Goal: Check status

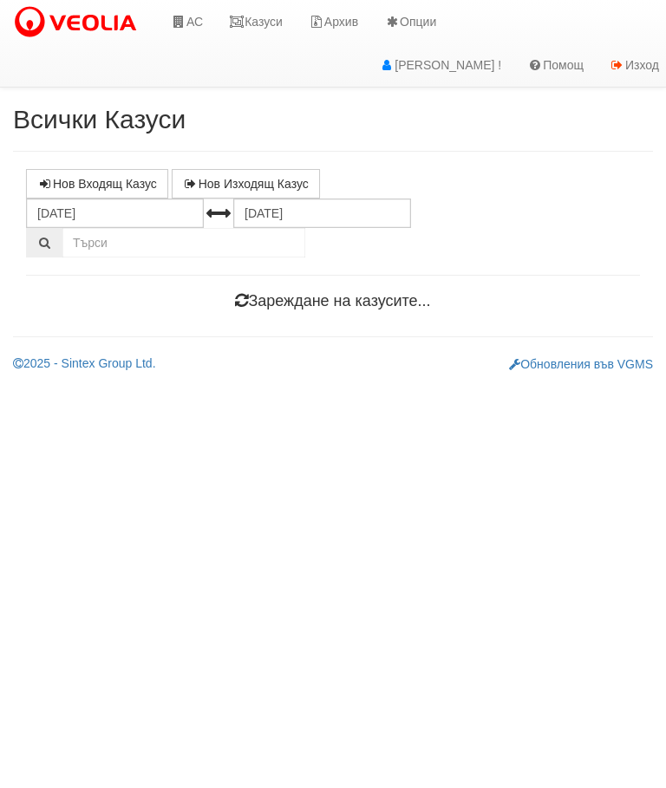
scroll to position [0, 6]
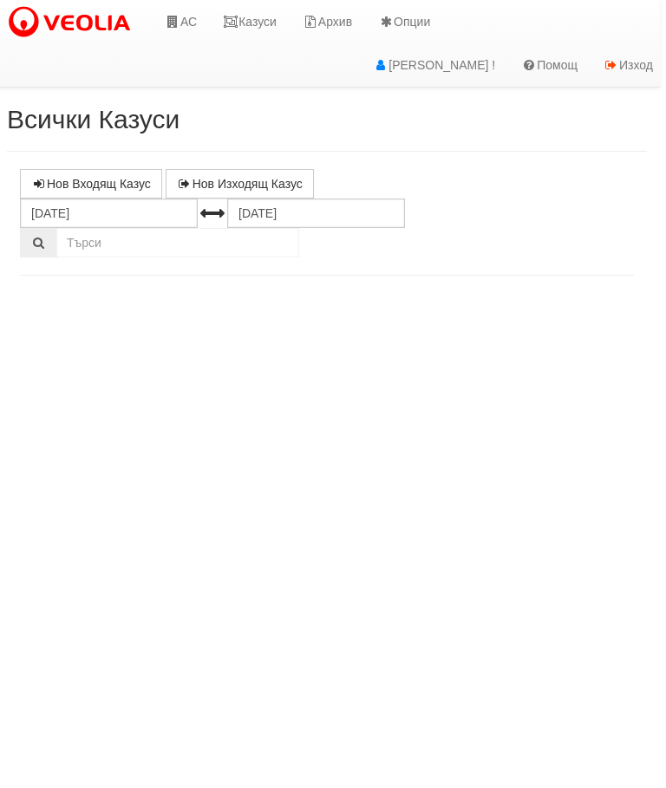
select select "10"
select select "1"
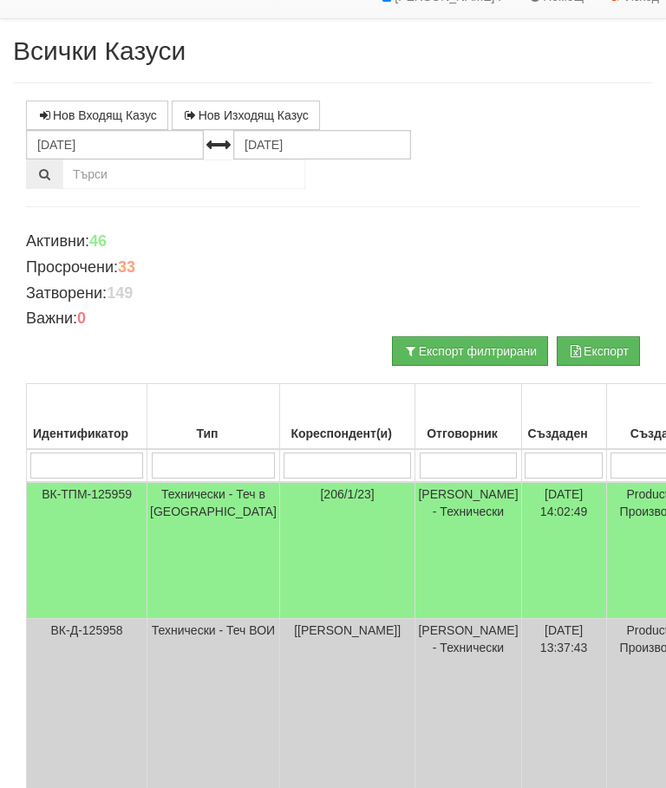
scroll to position [0, 0]
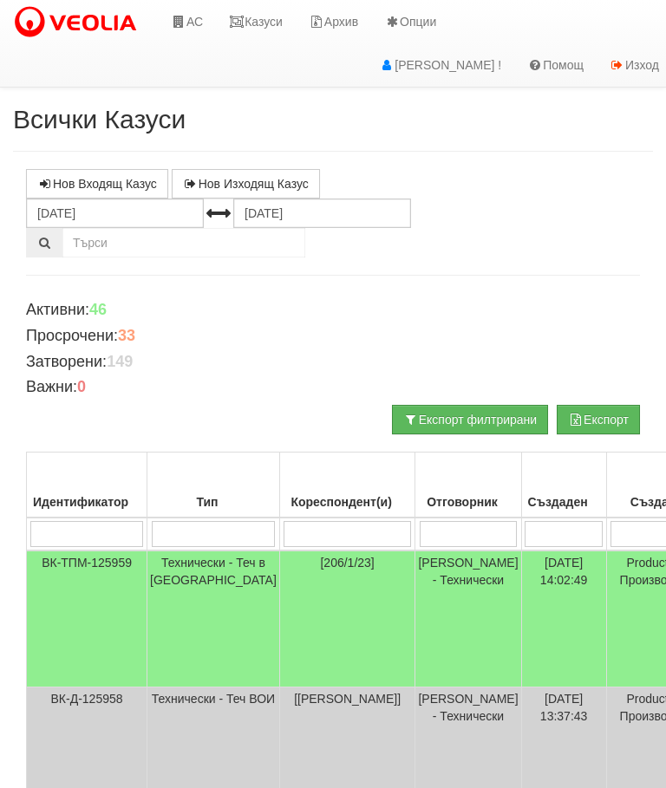
click at [262, 16] on link "Казуси" at bounding box center [256, 21] width 80 height 43
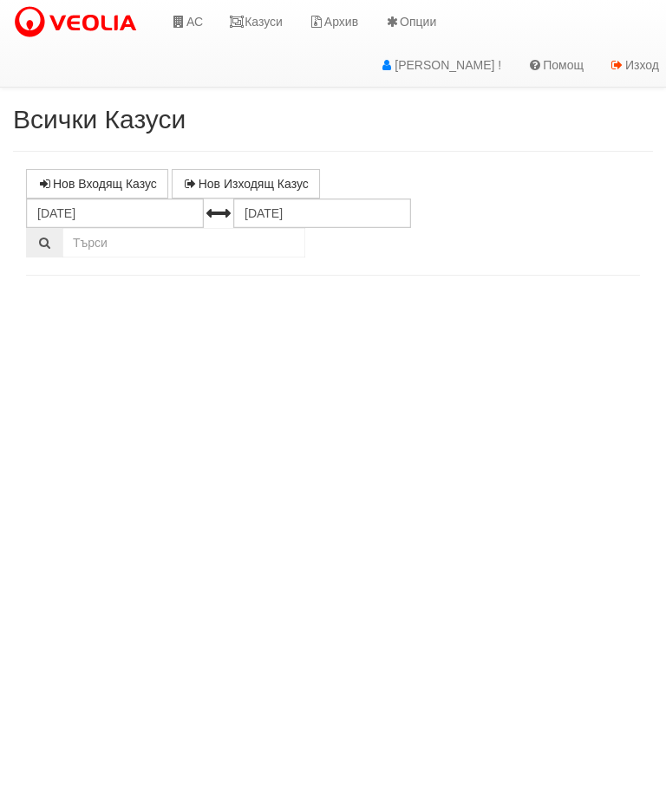
select select "10"
select select "1"
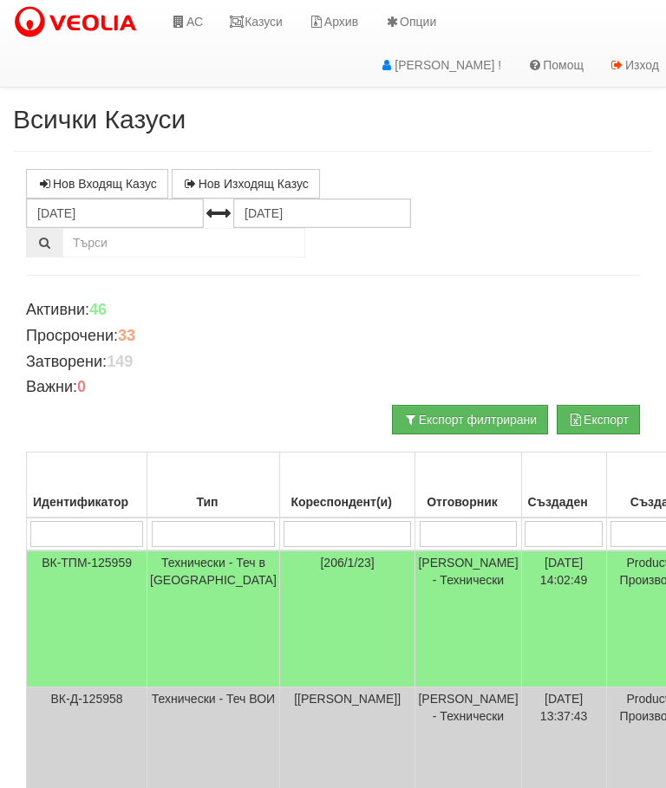
click at [252, 12] on link "Казуси" at bounding box center [256, 21] width 80 height 43
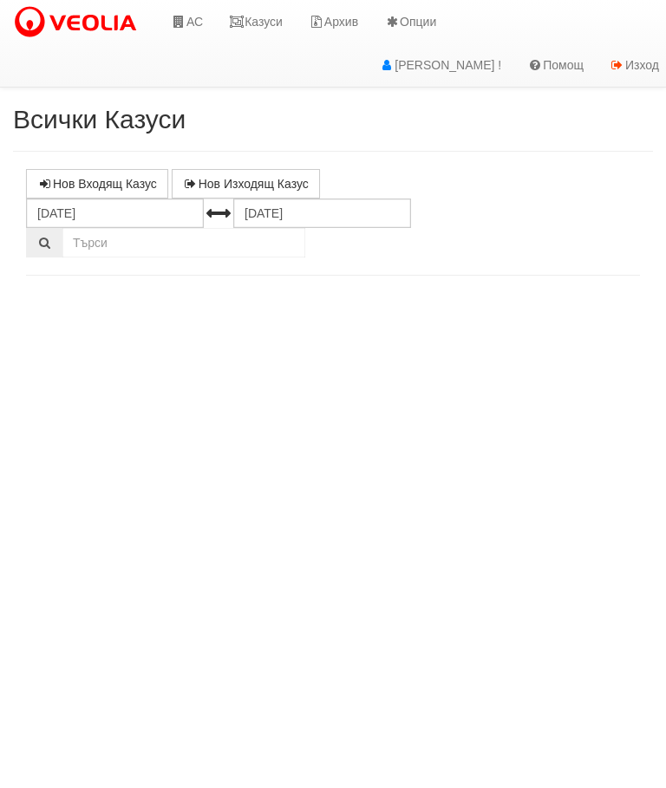
select select "10"
select select "1"
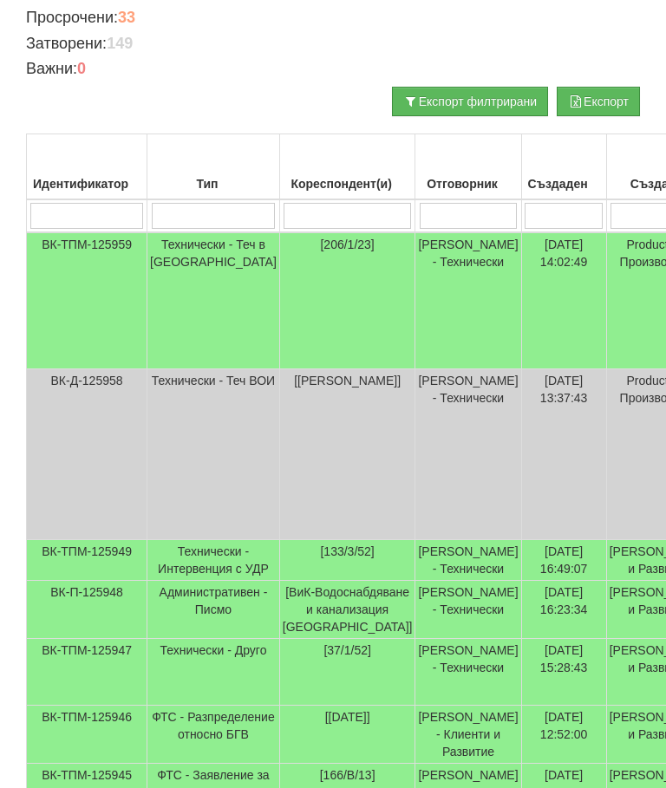
scroll to position [315, 0]
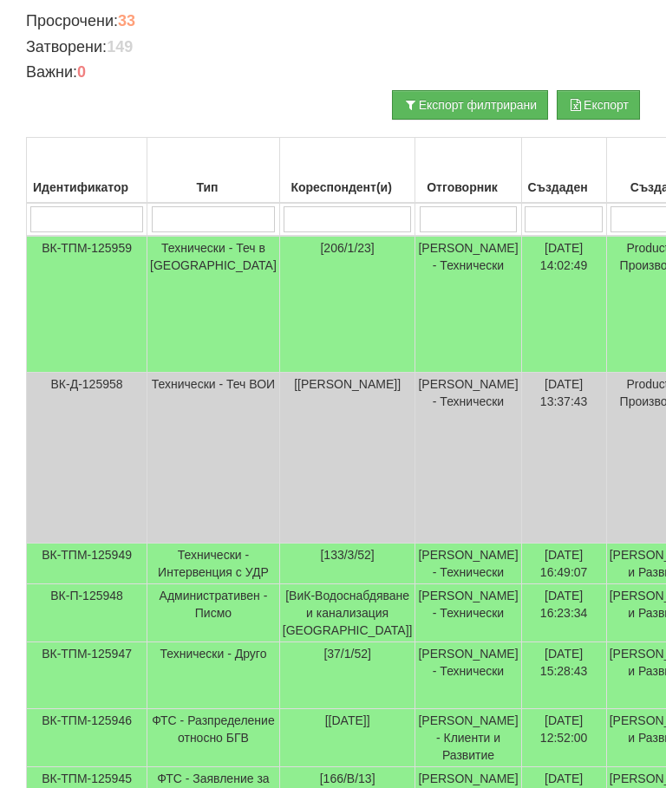
click at [173, 424] on td "Технически - Теч ВОИ" at bounding box center [213, 458] width 133 height 171
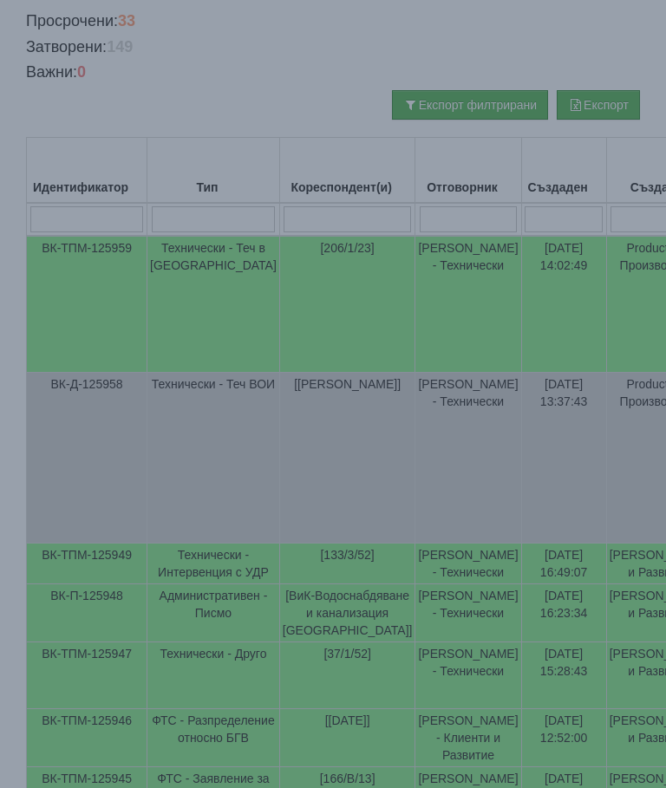
select select "10"
select select "1"
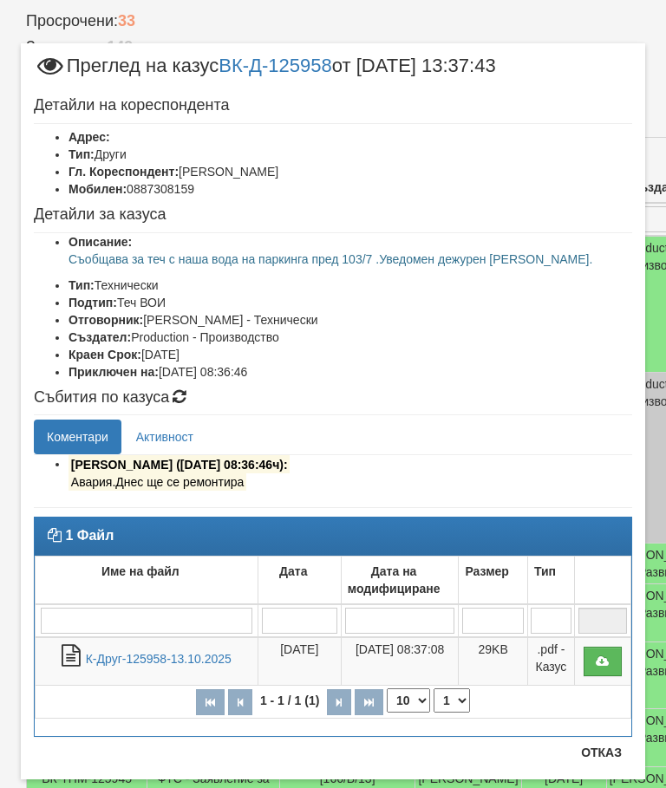
scroll to position [317, 0]
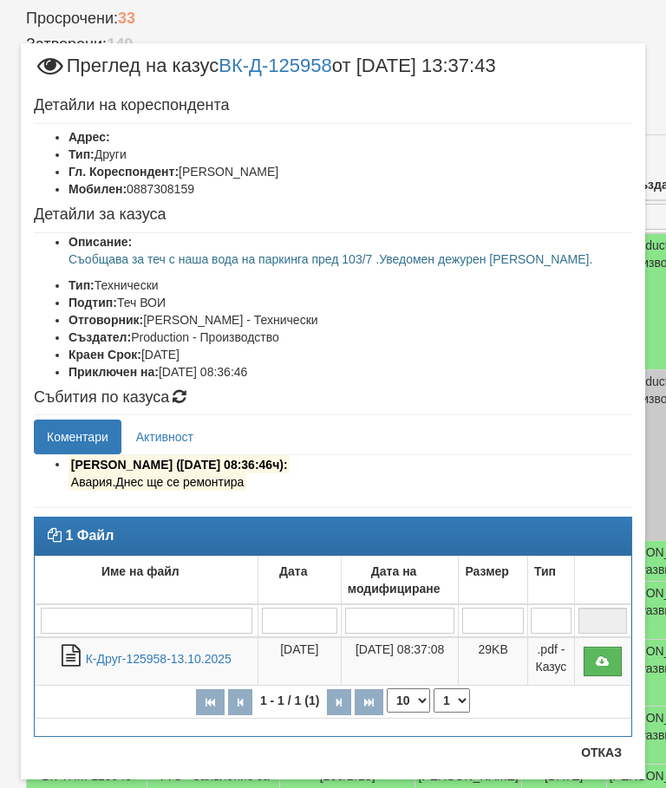
click at [607, 751] on button "Отказ" at bounding box center [601, 752] width 62 height 28
